Goal: Transaction & Acquisition: Purchase product/service

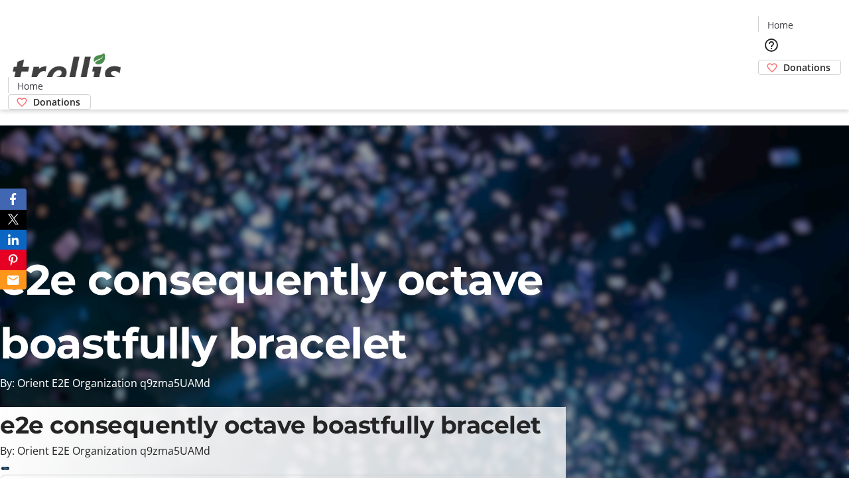
click at [784, 60] on span "Donations" at bounding box center [807, 67] width 47 height 14
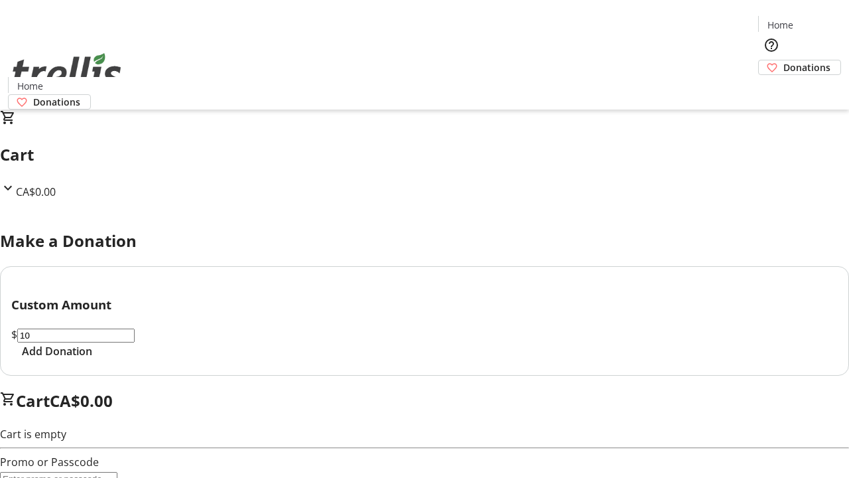
click at [92, 359] on span "Add Donation" at bounding box center [57, 351] width 70 height 16
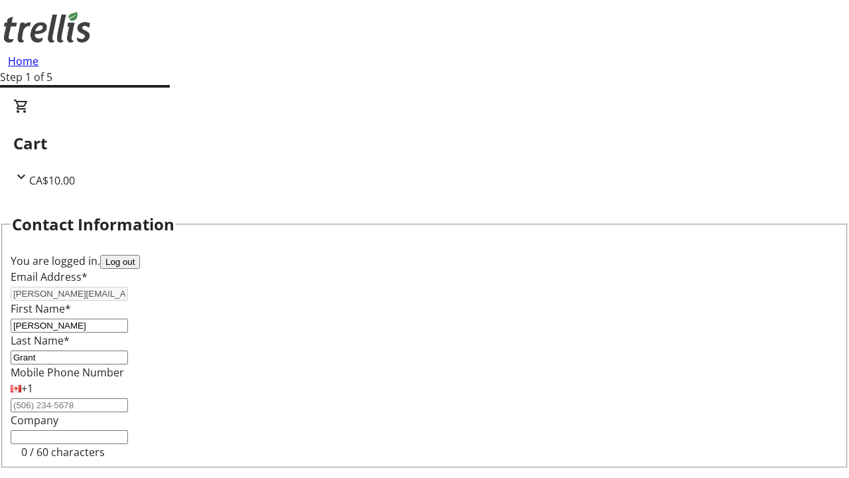
select select "BC"
select select "CA"
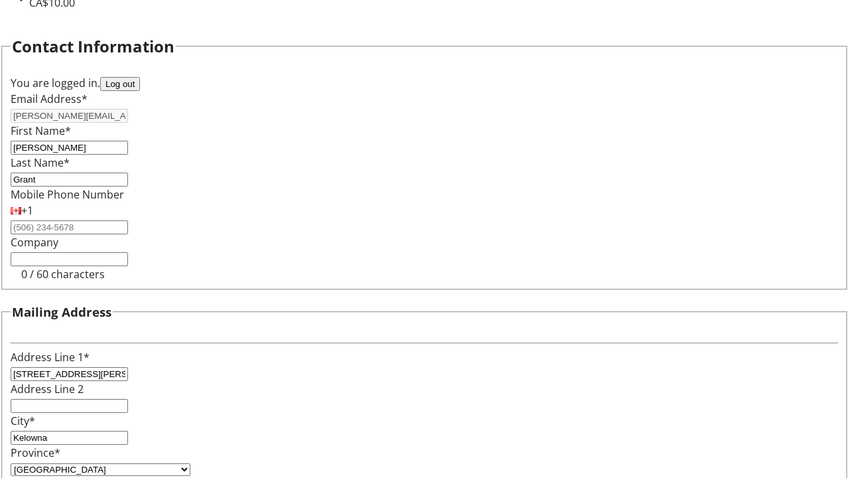
type input "V1Y 0C2"
